Goal: Task Accomplishment & Management: Manage account settings

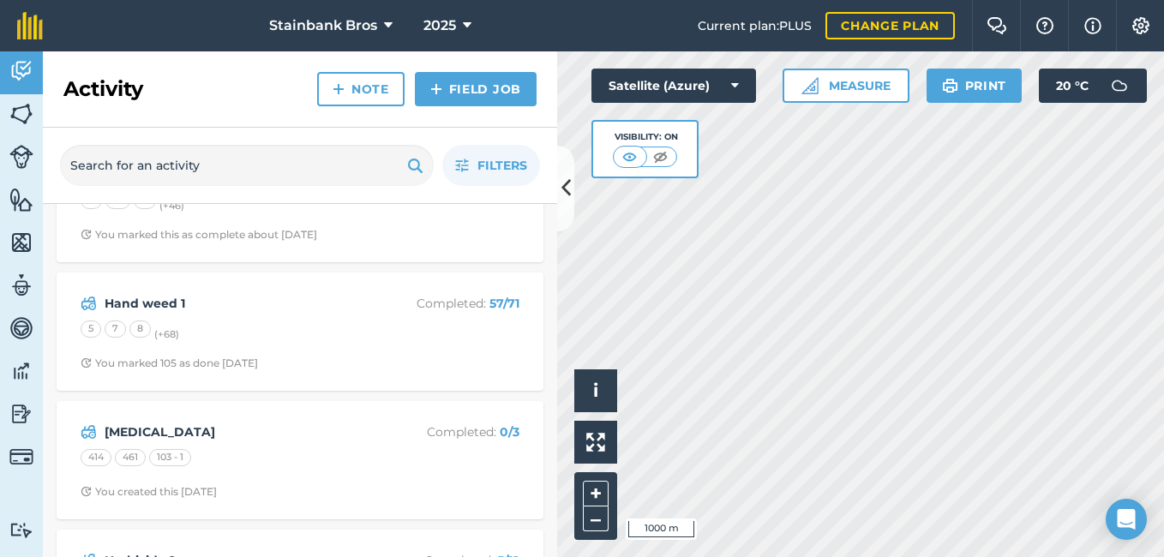
scroll to position [341, 0]
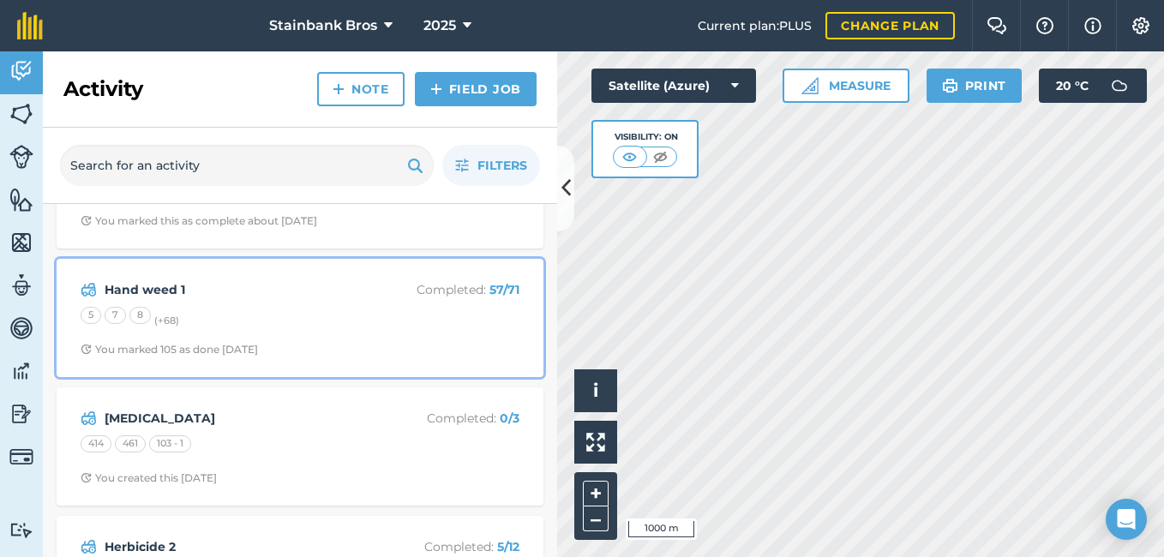
click at [311, 297] on strong "Hand weed 1" at bounding box center [241, 289] width 272 height 19
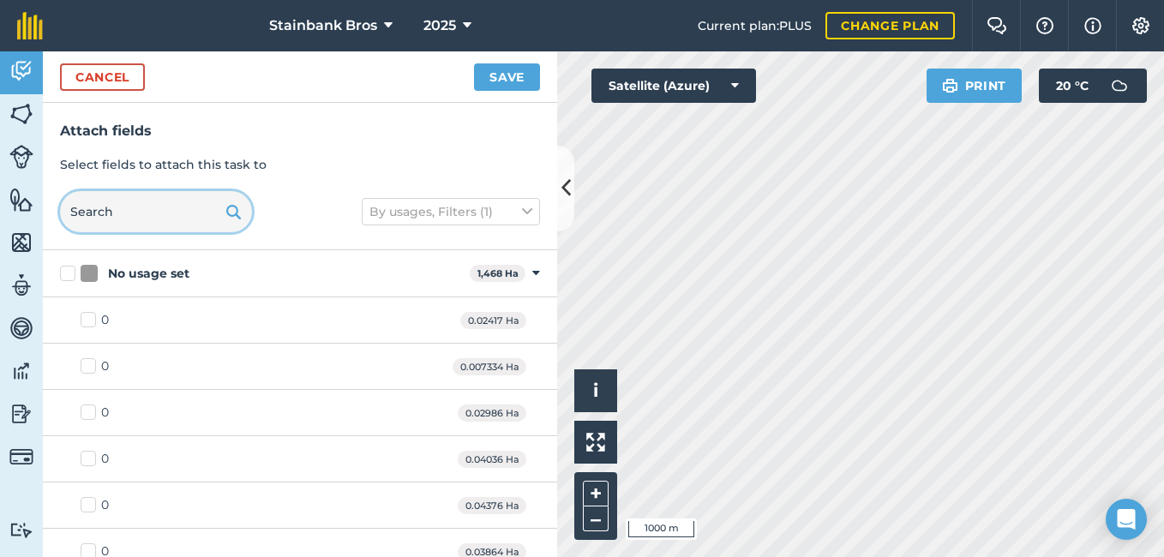
click at [165, 201] on input "text" at bounding box center [156, 211] width 192 height 41
type input "45"
checkbox input "true"
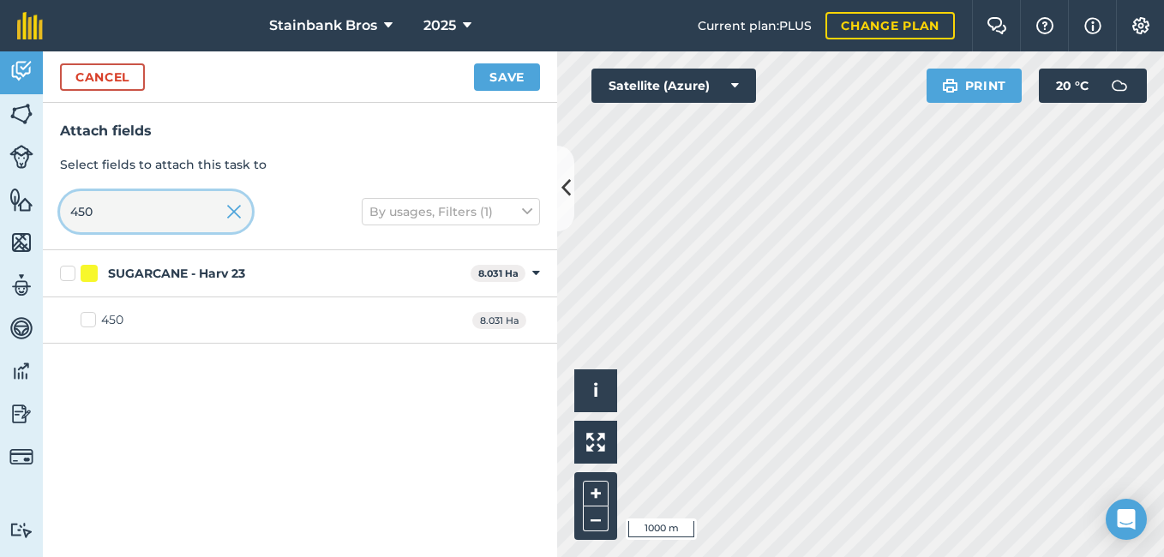
type input "450"
click at [88, 320] on label "450" at bounding box center [102, 320] width 43 height 18
click at [88, 320] on input "450" at bounding box center [86, 316] width 11 height 11
checkbox input "true"
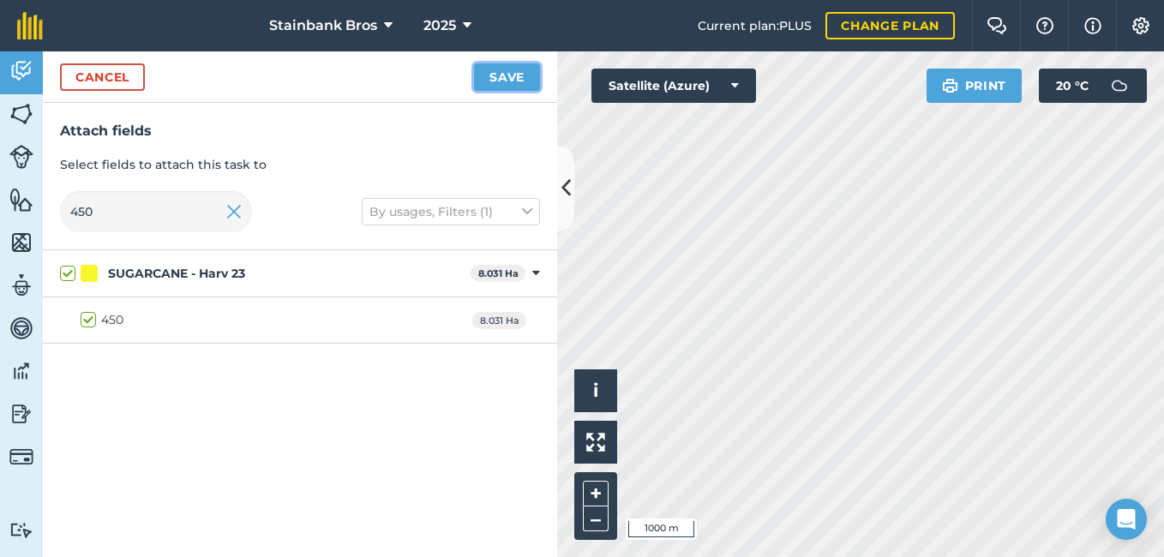
click at [519, 81] on button "Save" at bounding box center [507, 76] width 66 height 27
click at [117, 209] on input "450" at bounding box center [156, 211] width 192 height 41
type input "45"
checkbox input "false"
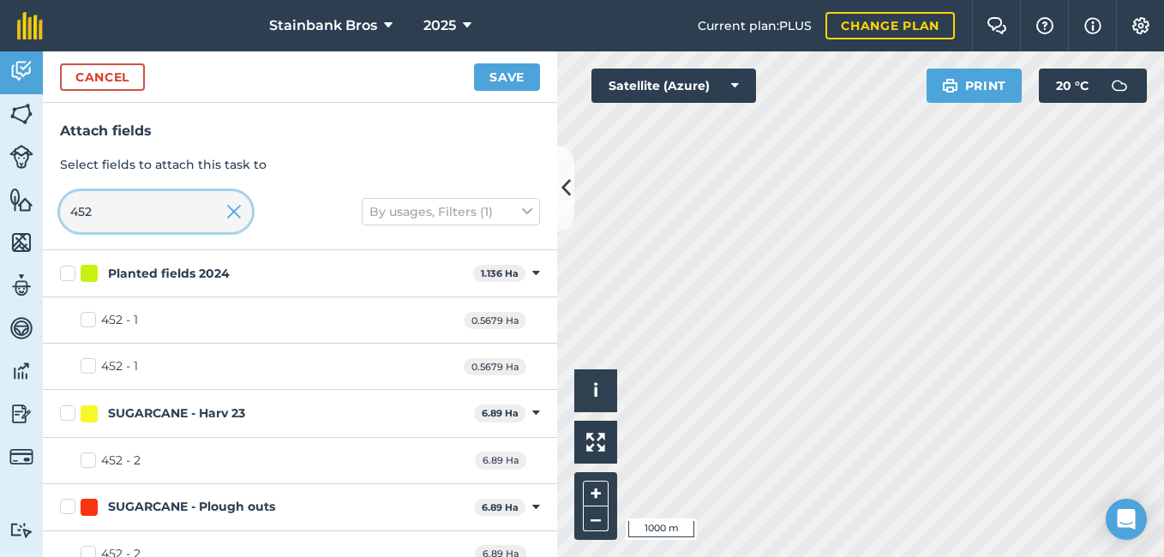
type input "452"
click at [87, 463] on label "452 - 2" at bounding box center [111, 461] width 60 height 18
click at [87, 463] on input "452 - 2" at bounding box center [86, 457] width 11 height 11
checkbox input "true"
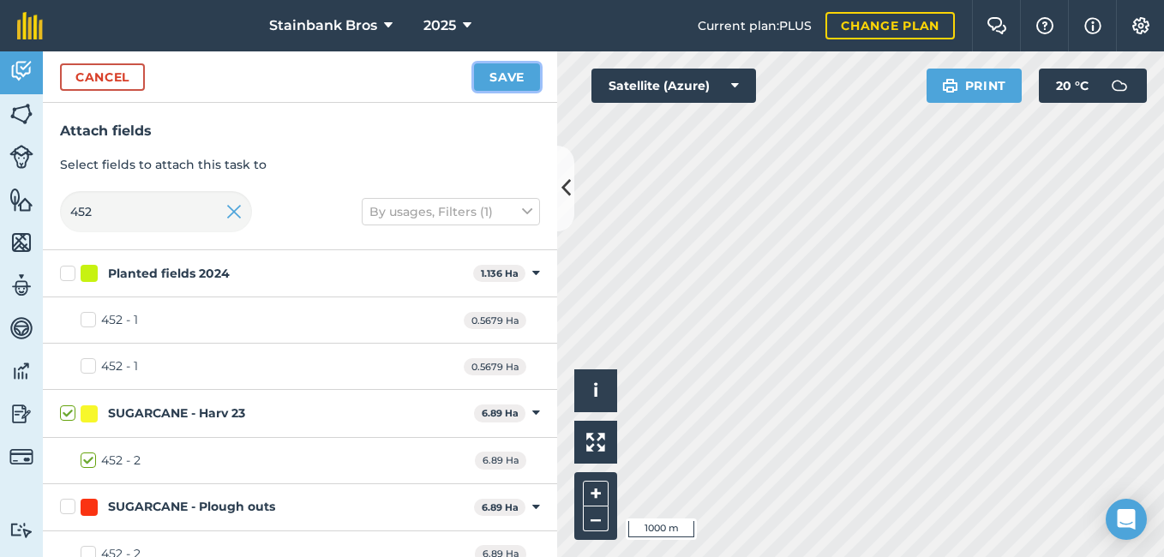
click at [504, 73] on button "Save" at bounding box center [507, 76] width 66 height 27
click at [155, 210] on input "452" at bounding box center [156, 211] width 192 height 41
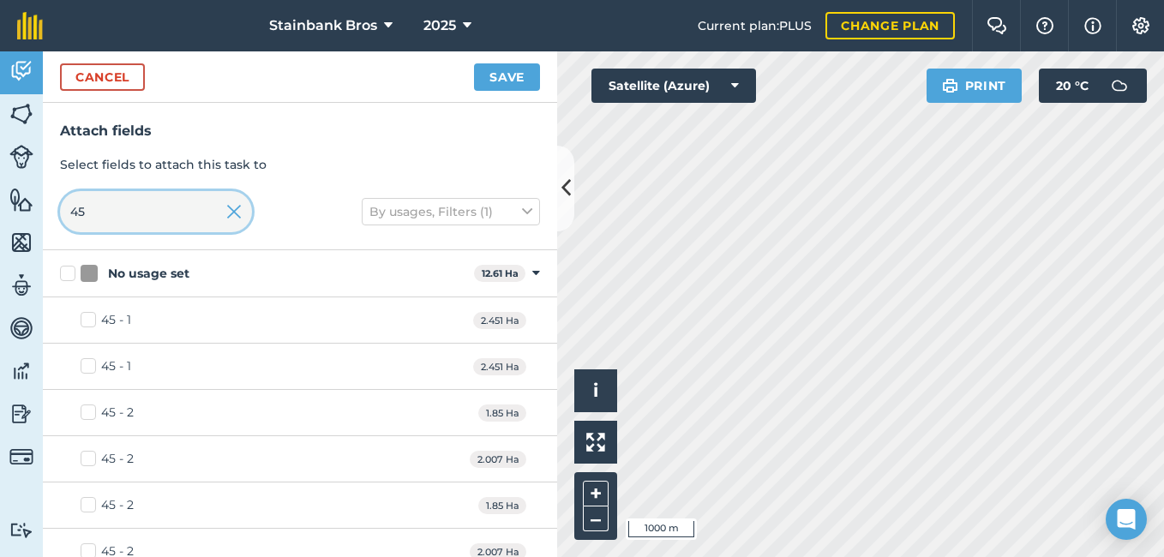
type input "4"
type input "449"
checkbox input "false"
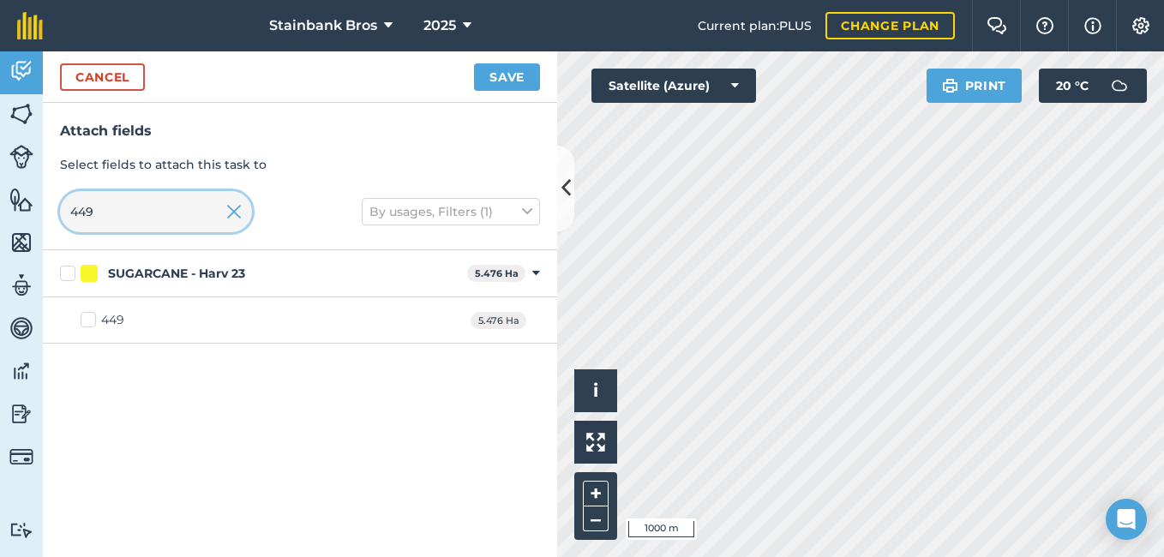
type input "449"
click at [81, 319] on label "449" at bounding box center [103, 320] width 44 height 18
click at [81, 319] on input "449" at bounding box center [86, 316] width 11 height 11
checkbox input "true"
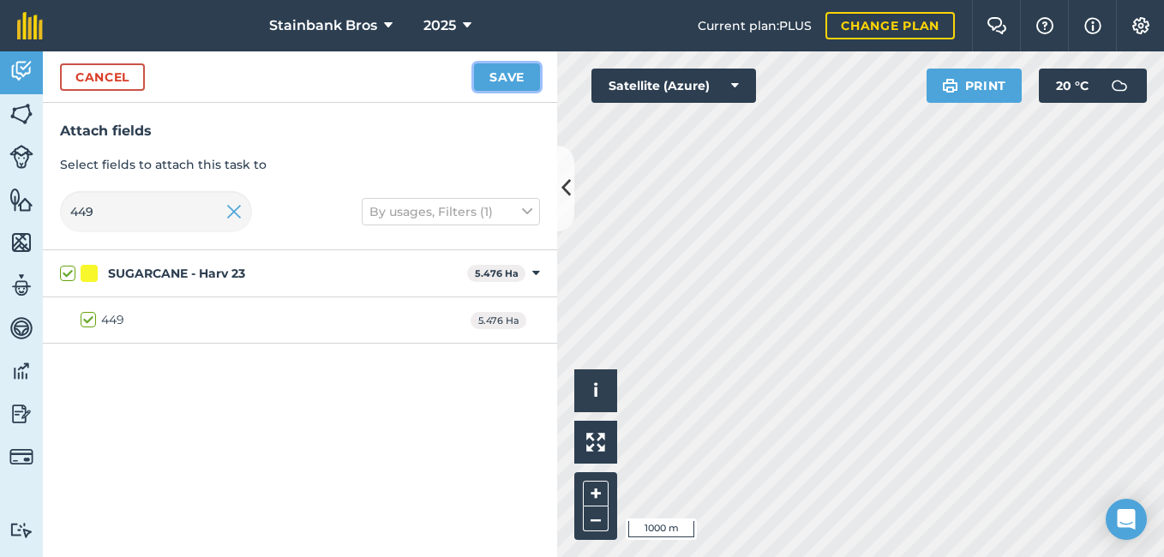
click at [516, 69] on button "Save" at bounding box center [507, 76] width 66 height 27
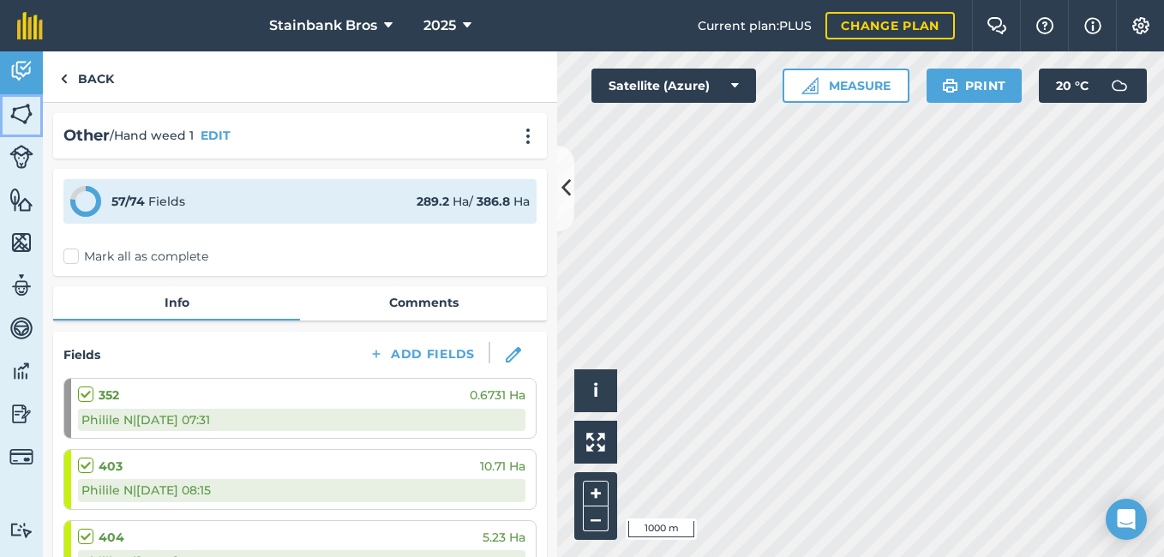
click at [24, 114] on img at bounding box center [21, 114] width 24 height 26
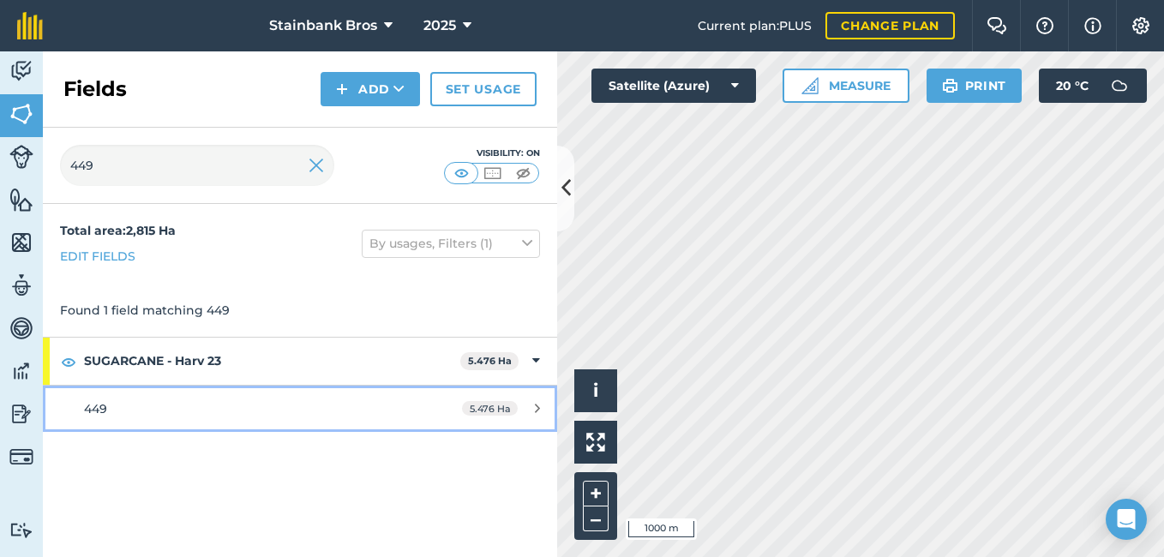
click at [107, 410] on span "449" at bounding box center [95, 408] width 23 height 15
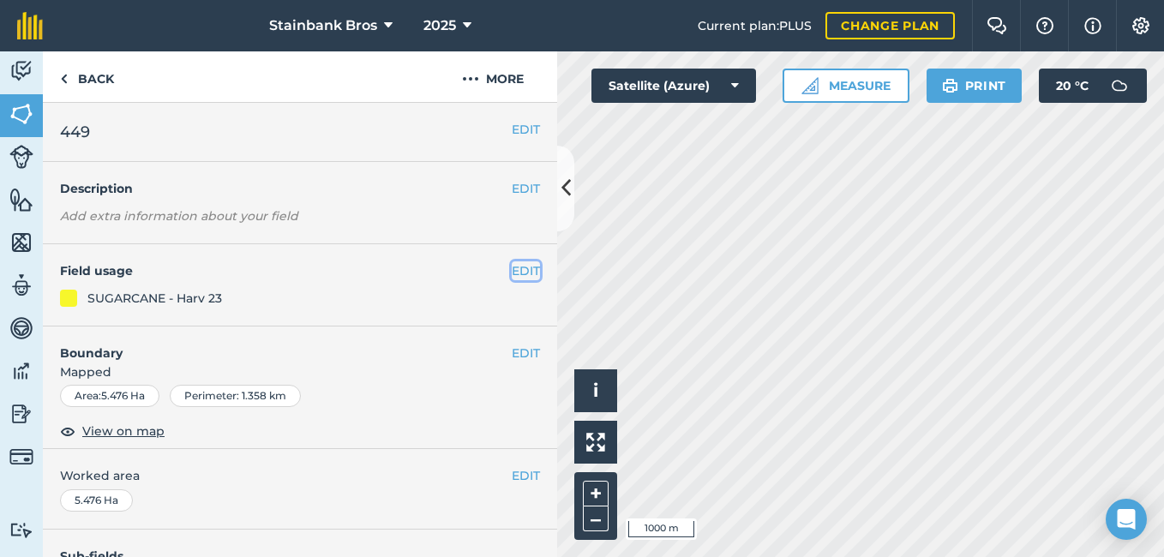
click at [512, 271] on button "EDIT" at bounding box center [526, 270] width 28 height 19
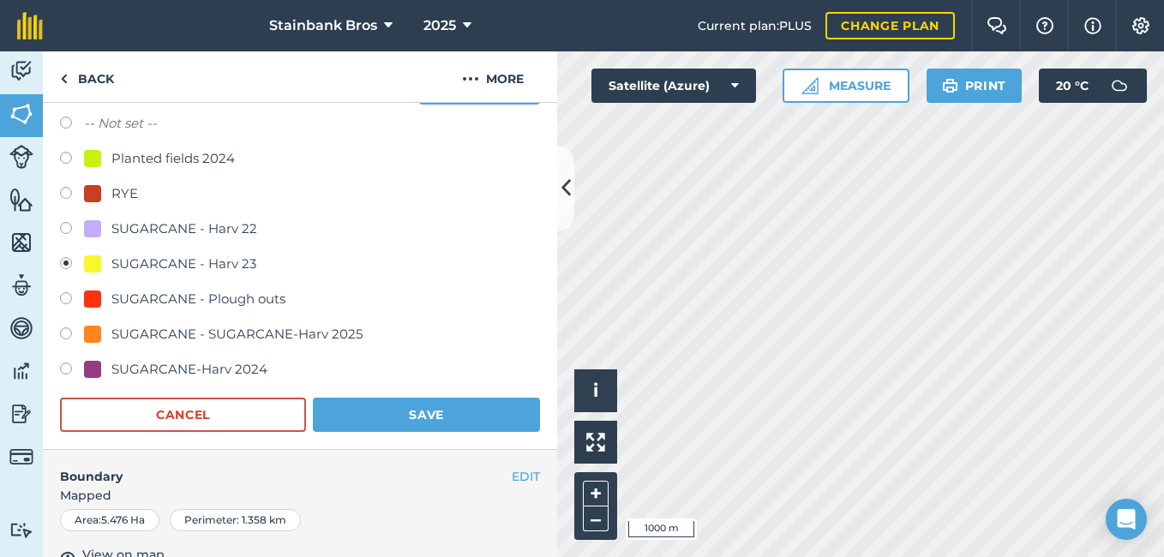
scroll to position [189, 0]
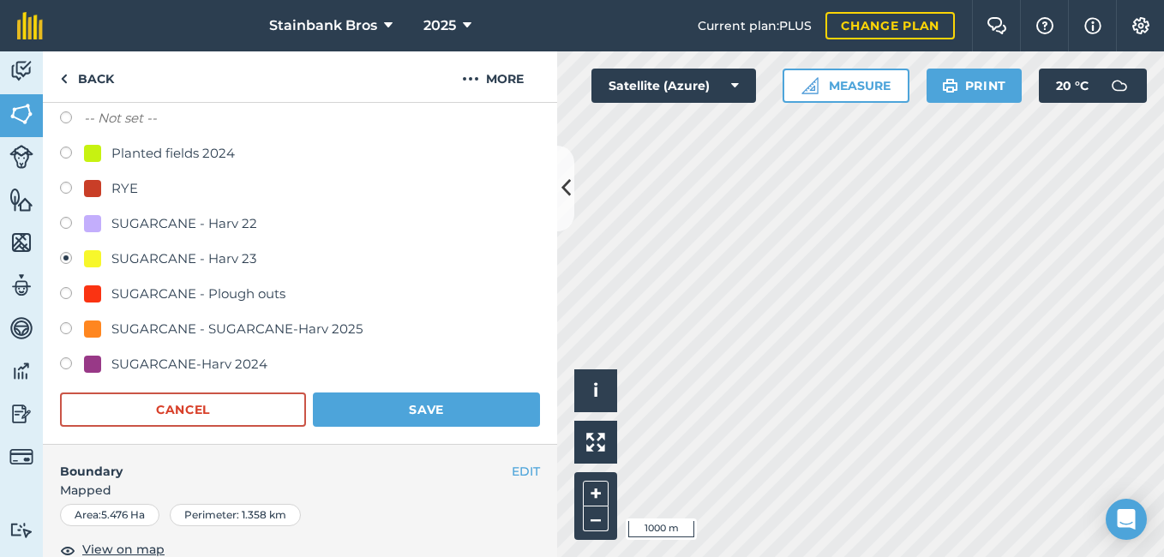
click at [65, 330] on label at bounding box center [72, 330] width 24 height 17
radio input "true"
radio input "false"
click at [356, 391] on form "-- Not set -- Planted fields 2024 RYE SUGARCANE - [GEOGRAPHIC_DATA] 22 SUGARCAN…" at bounding box center [300, 267] width 480 height 319
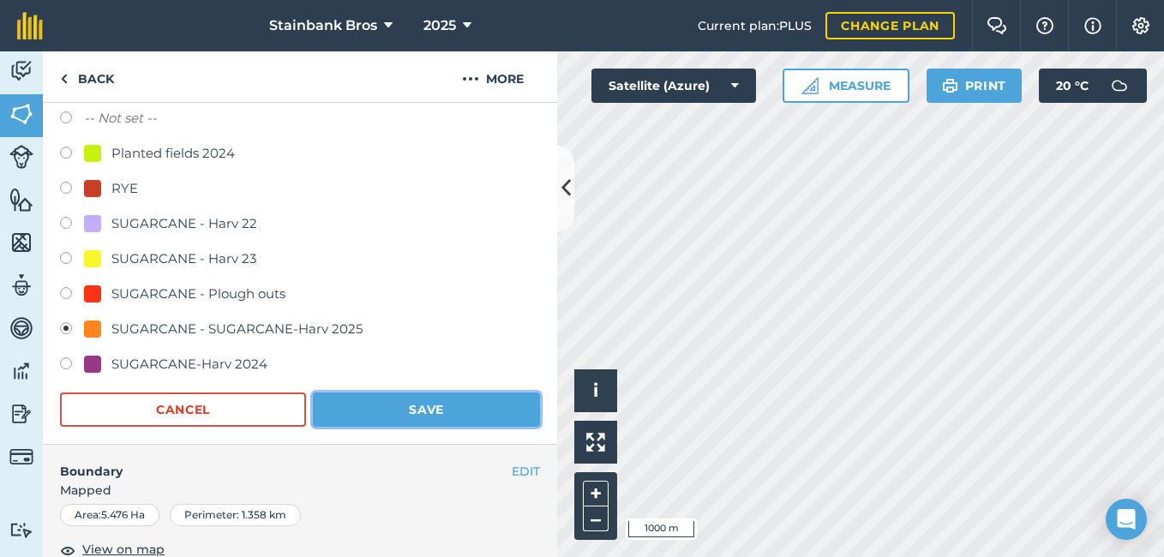
click at [364, 412] on button "Save" at bounding box center [426, 410] width 227 height 34
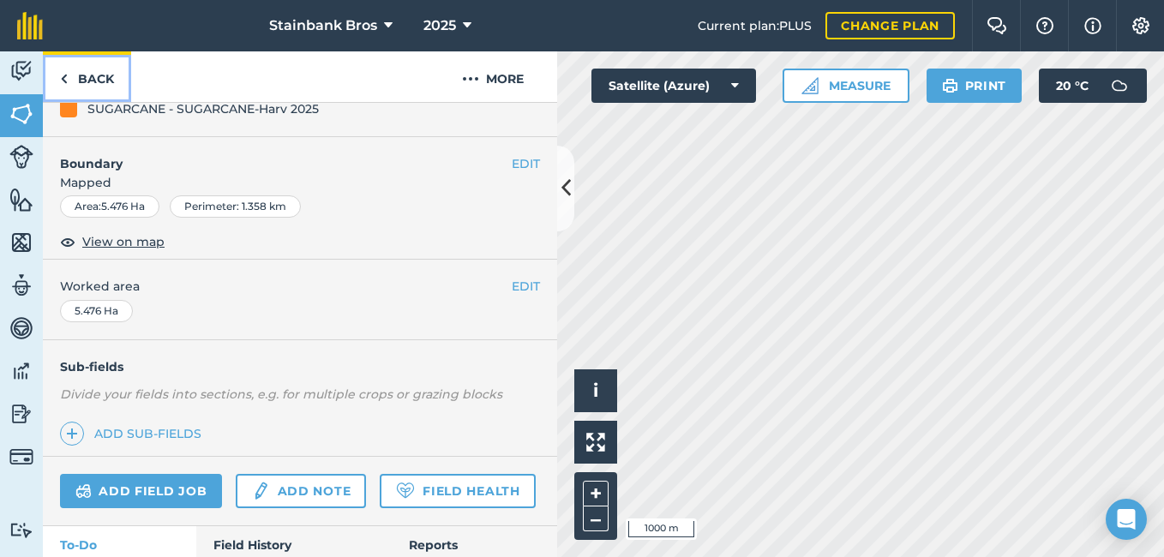
click at [112, 90] on link "Back" at bounding box center [87, 76] width 88 height 51
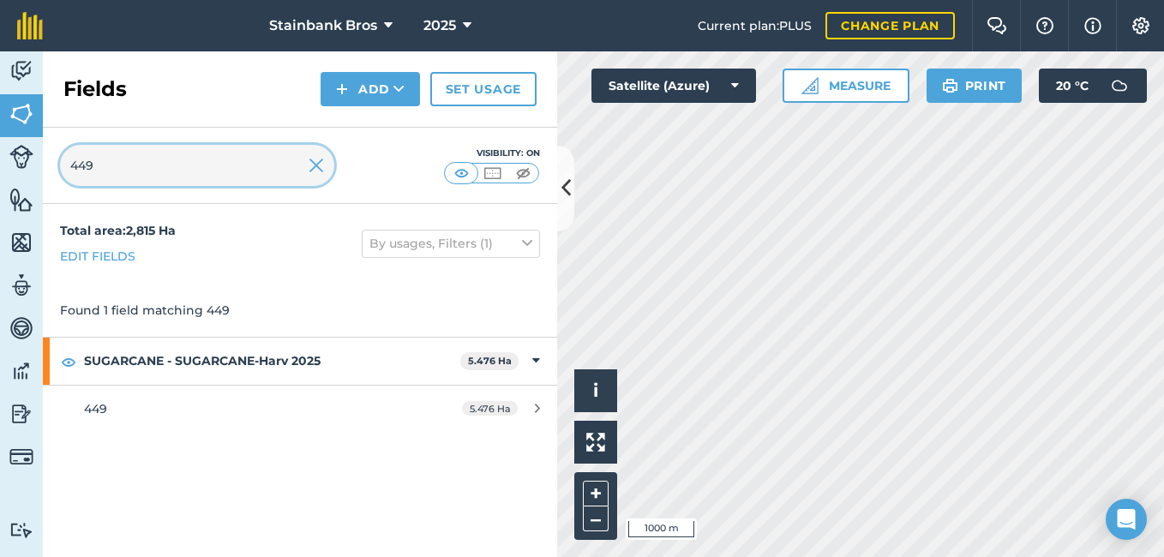
click at [117, 170] on input "449" at bounding box center [197, 165] width 274 height 41
type input "450"
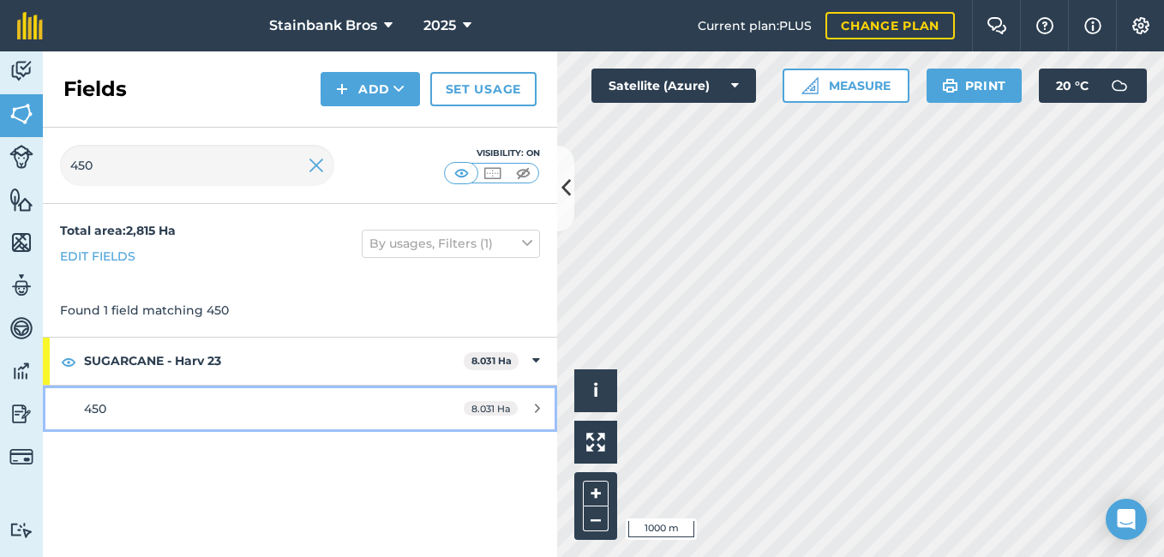
click at [98, 412] on span "450" at bounding box center [95, 408] width 22 height 15
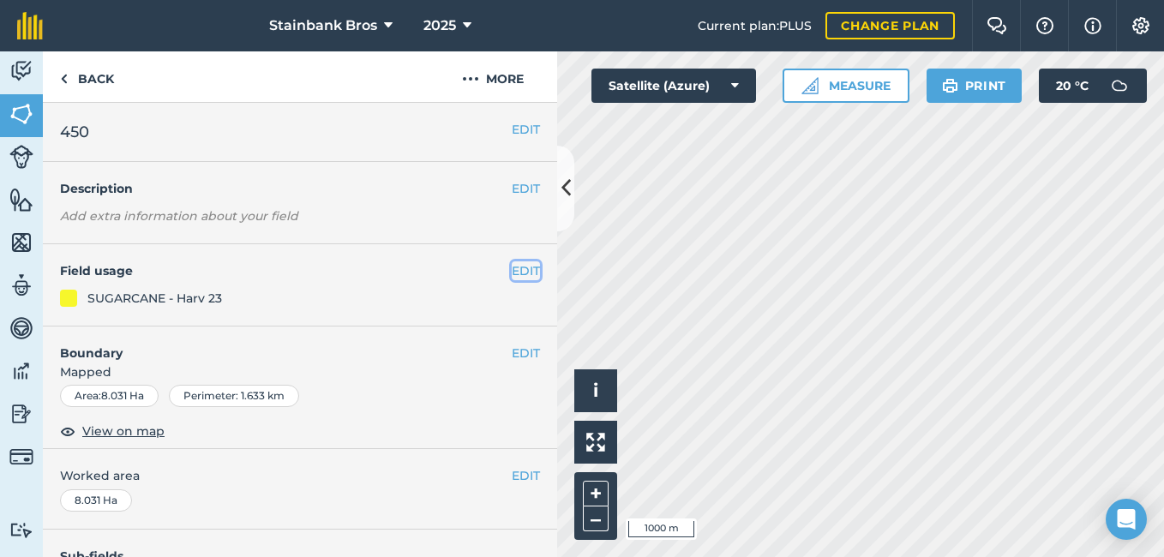
click at [519, 269] on button "EDIT" at bounding box center [526, 270] width 28 height 19
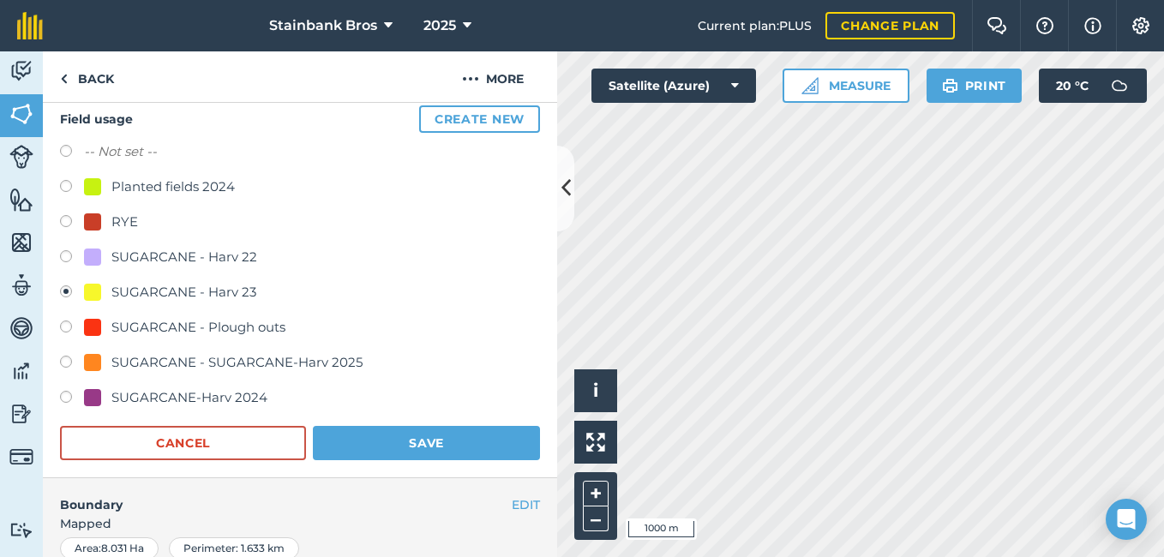
scroll to position [162, 0]
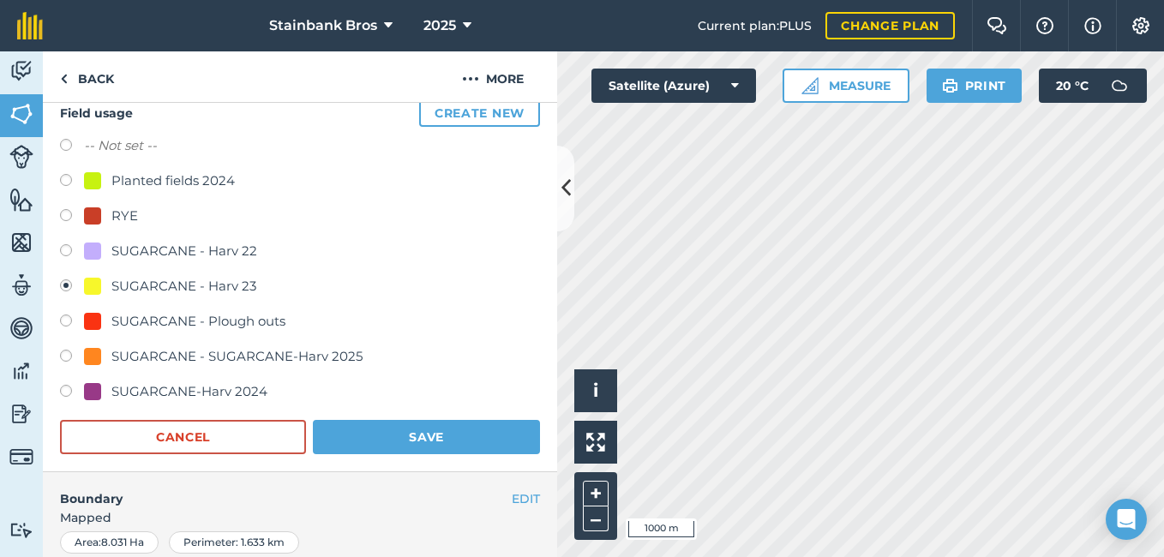
click at [64, 354] on label at bounding box center [72, 358] width 24 height 17
radio input "true"
radio input "false"
click at [408, 441] on button "Save" at bounding box center [426, 437] width 227 height 34
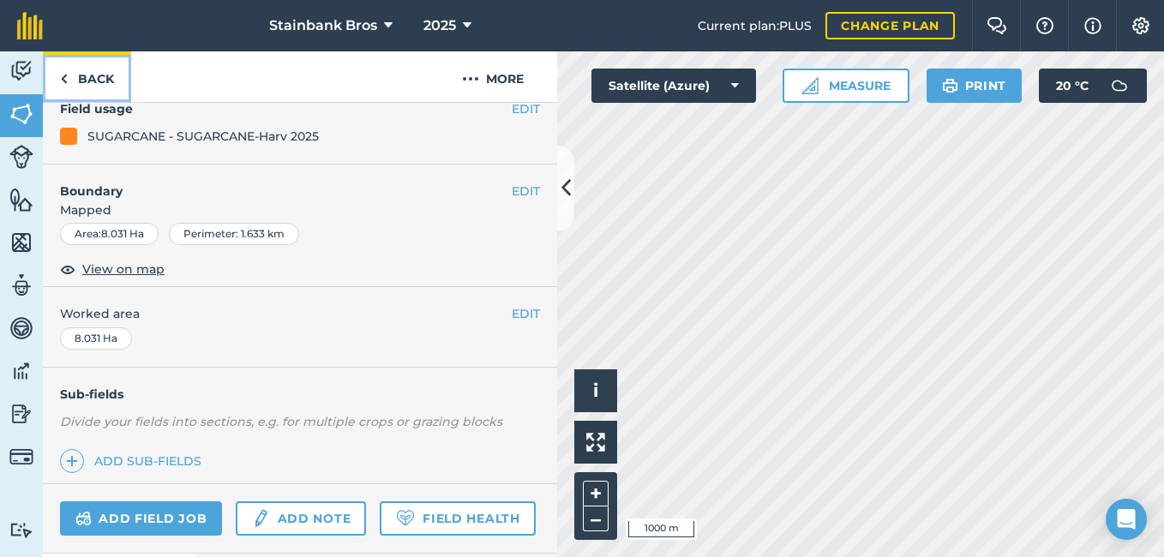
click at [105, 82] on link "Back" at bounding box center [87, 76] width 88 height 51
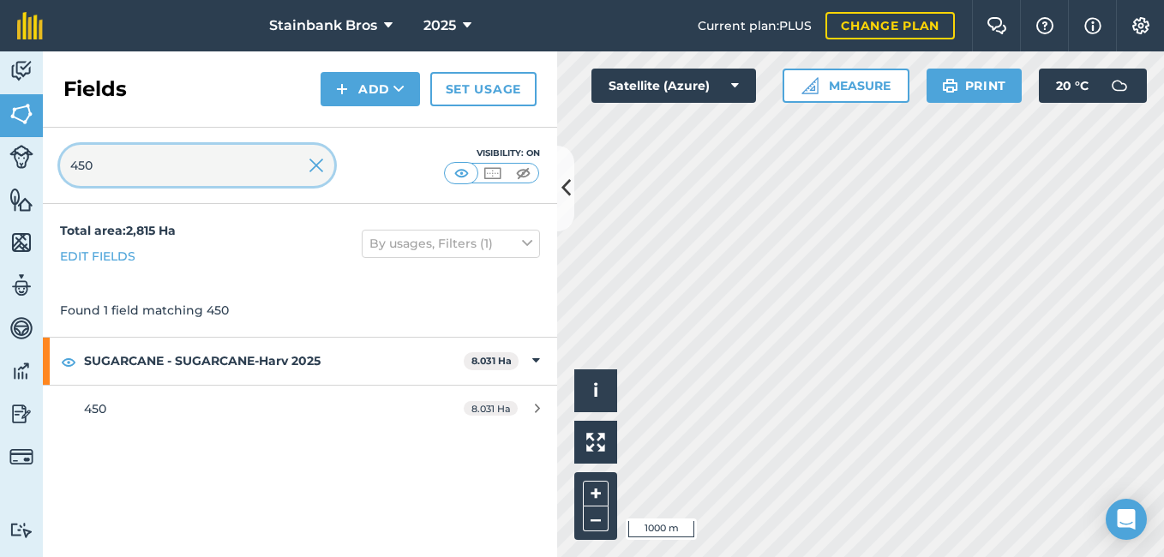
click at [120, 165] on input "450" at bounding box center [197, 165] width 274 height 41
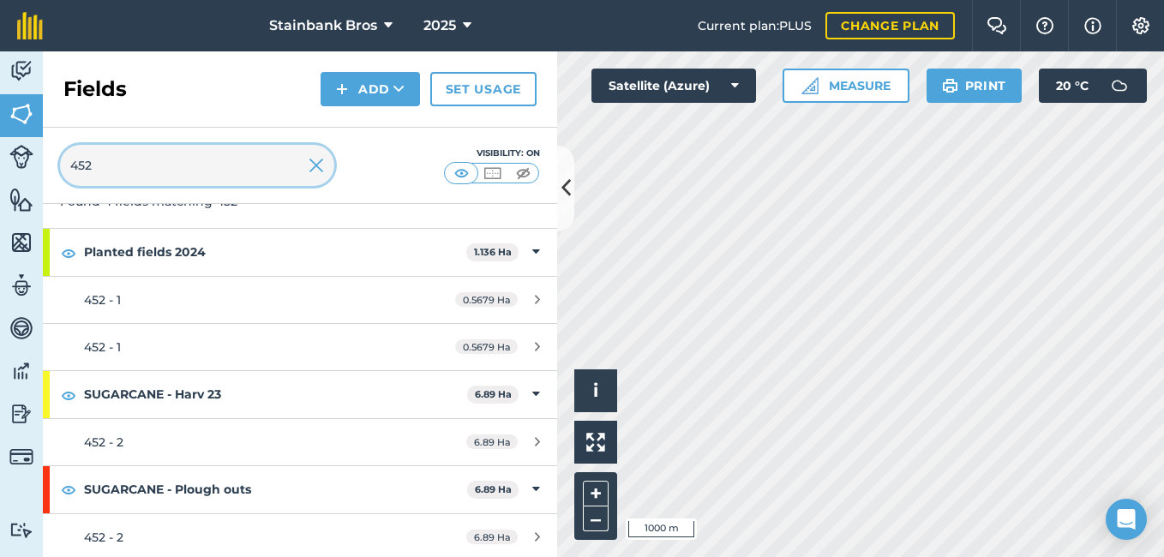
scroll to position [112, 0]
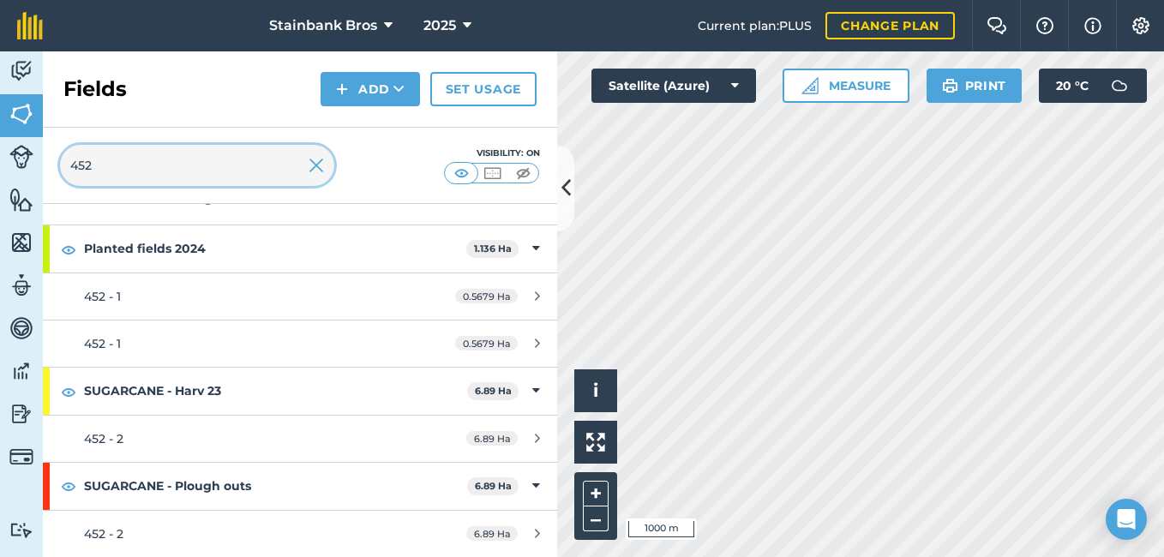
type input "452"
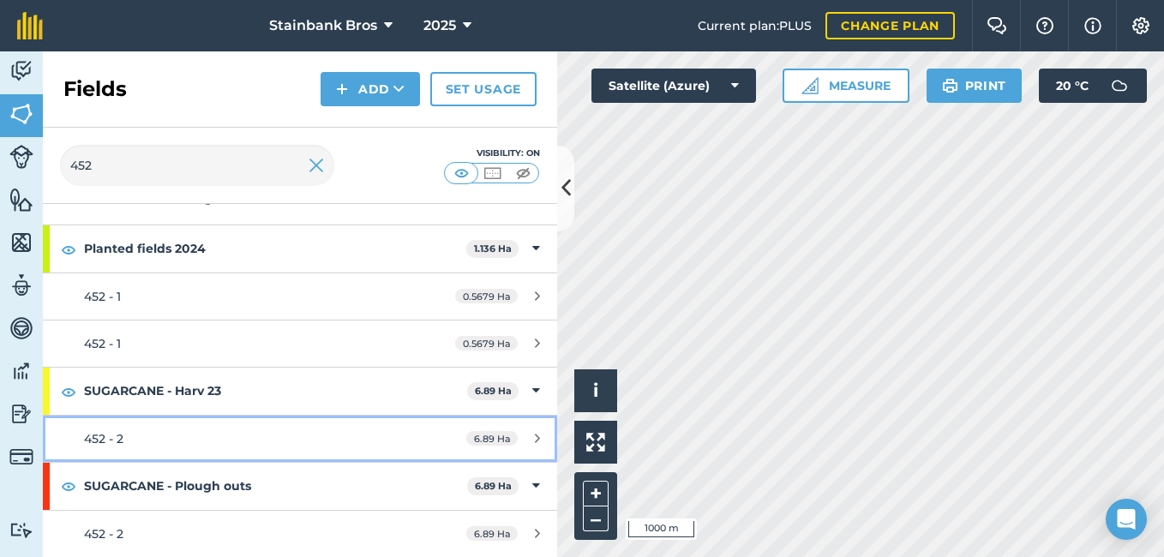
click at [131, 442] on div "452 - 2" at bounding box center [245, 438] width 322 height 19
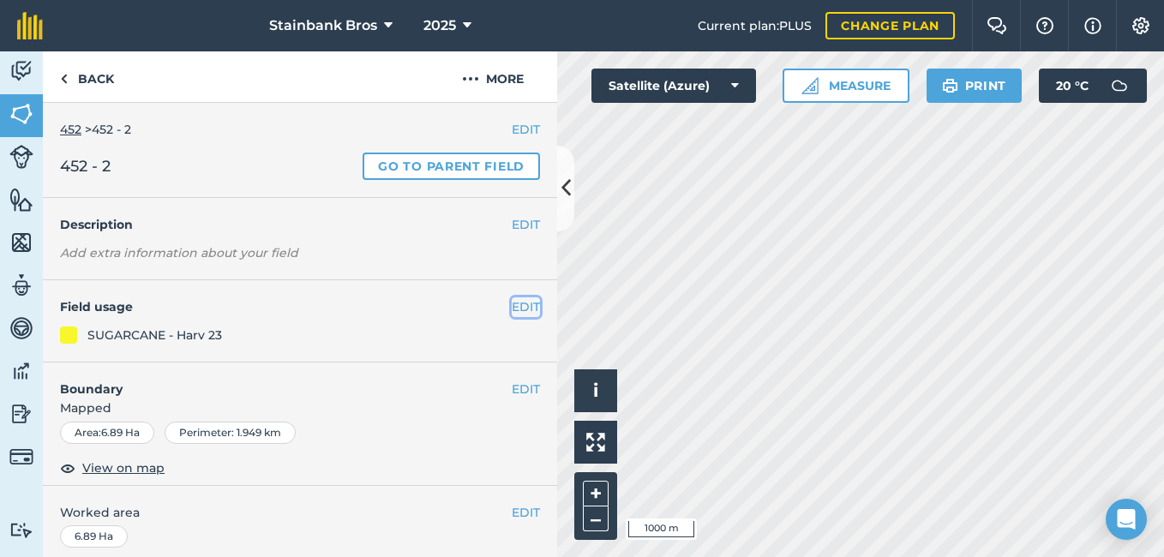
click at [512, 309] on button "EDIT" at bounding box center [526, 306] width 28 height 19
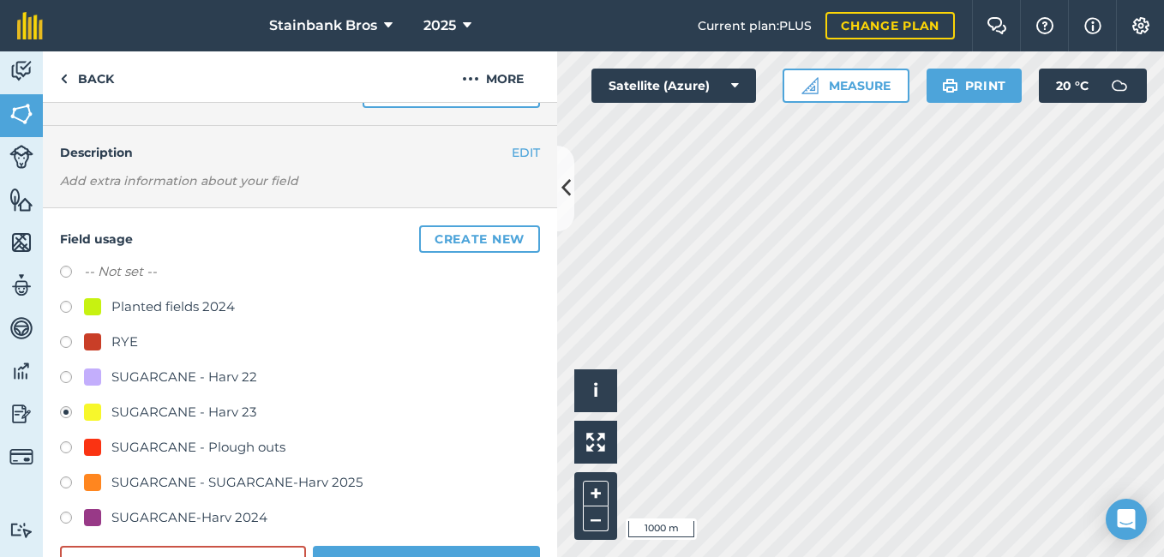
scroll to position [93, 0]
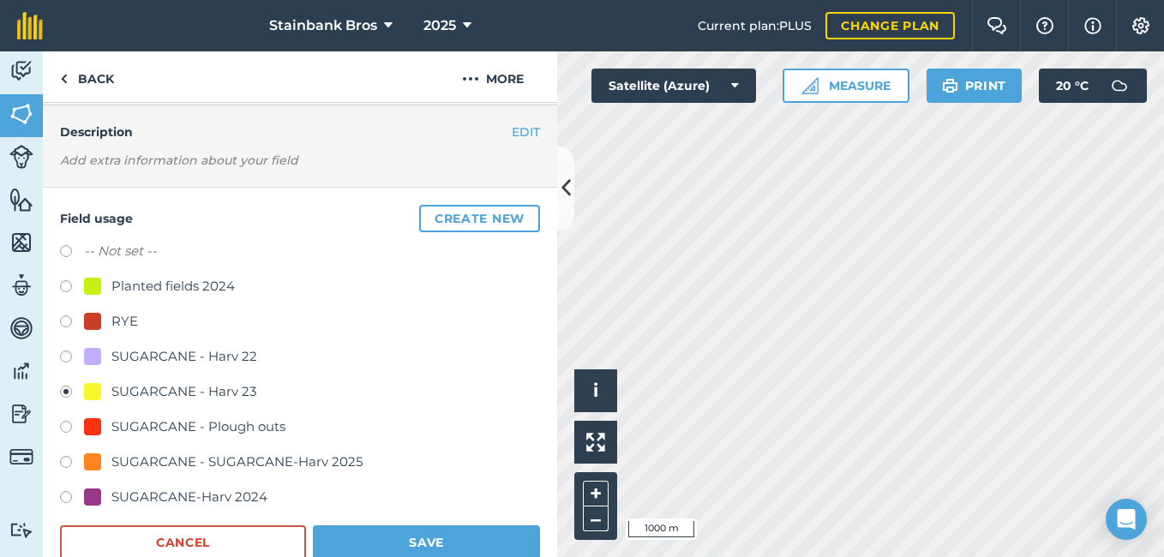
click at [63, 465] on label at bounding box center [72, 464] width 24 height 17
radio input "true"
radio input "false"
click at [351, 540] on button "Save" at bounding box center [426, 542] width 227 height 34
